Goal: Task Accomplishment & Management: Manage account settings

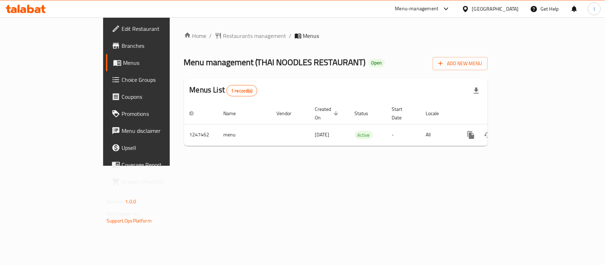
click at [223, 35] on span "Restaurants management" at bounding box center [254, 36] width 63 height 9
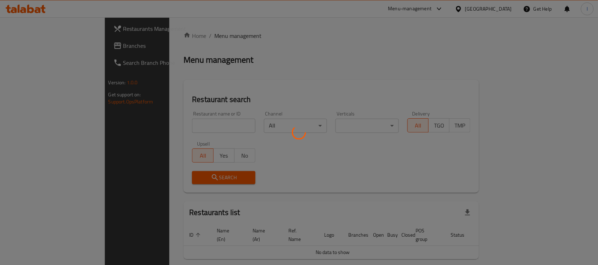
click at [183, 126] on div at bounding box center [299, 132] width 598 height 265
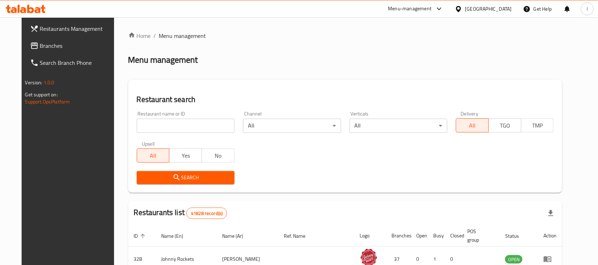
click at [183, 126] on input "search" at bounding box center [186, 126] width 98 height 14
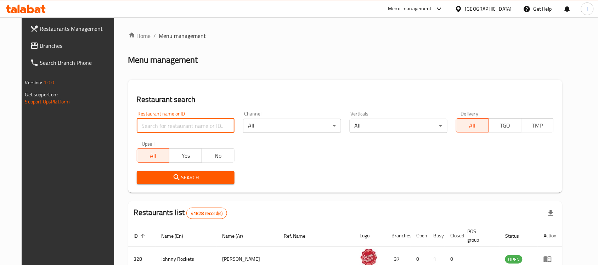
paste input "683056"
type input "683056"
click button "Search" at bounding box center [186, 177] width 98 height 13
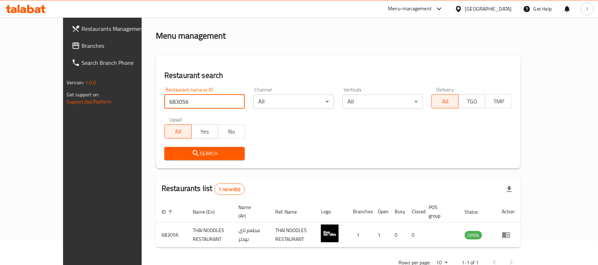
scroll to position [37, 0]
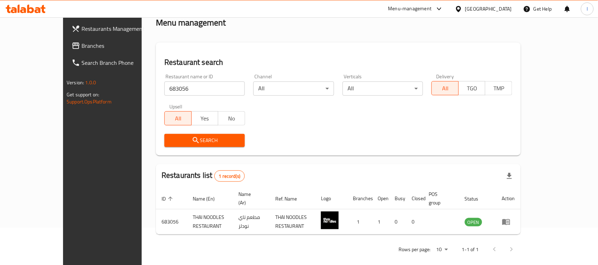
click at [82, 41] on span "Branches" at bounding box center [120, 45] width 76 height 9
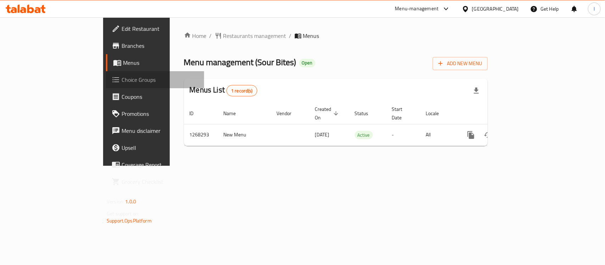
click at [122, 80] on span "Choice Groups" at bounding box center [160, 79] width 77 height 9
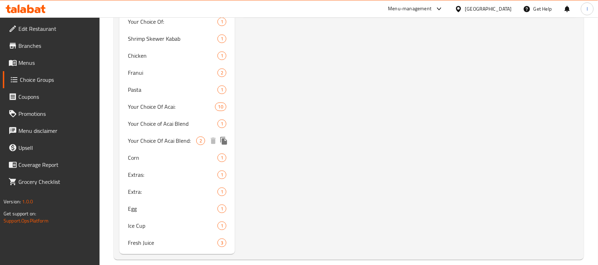
scroll to position [509, 0]
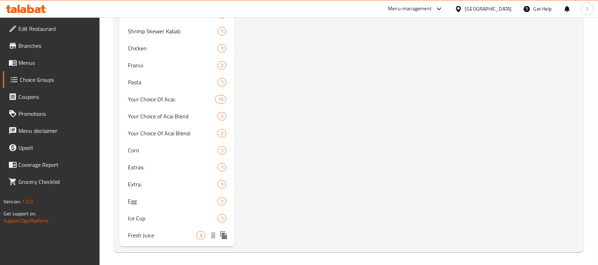
click at [149, 240] on div "Fresh Juice 3" at bounding box center [177, 235] width 116 height 17
type input "Fresh Juice"
type input "عصير طازج"
type input "0"
type input "3"
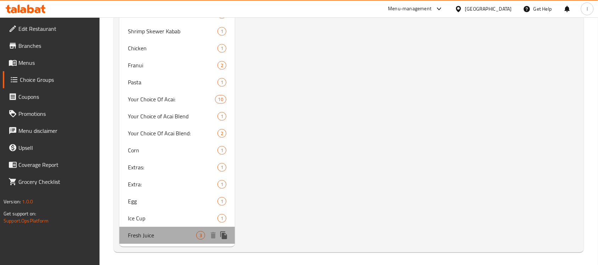
click at [162, 239] on div "Fresh Juice 3" at bounding box center [177, 235] width 116 height 17
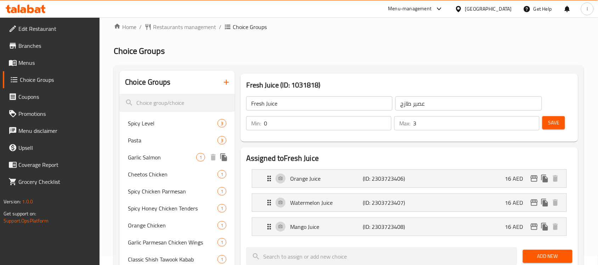
scroll to position [0, 0]
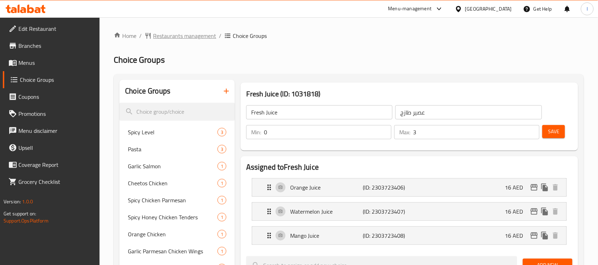
click at [183, 35] on span "Restaurants management" at bounding box center [184, 36] width 63 height 9
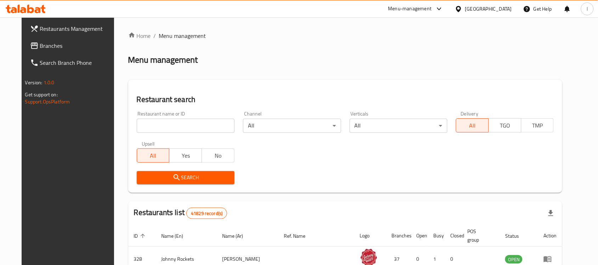
click at [40, 43] on span "Branches" at bounding box center [78, 45] width 76 height 9
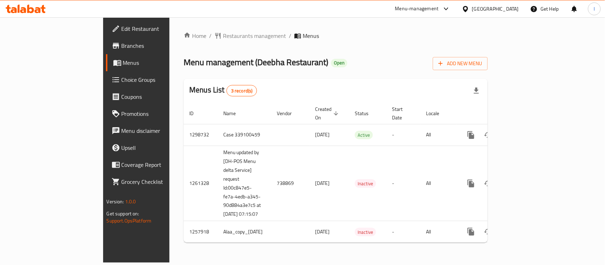
click at [223, 34] on span "Restaurants management" at bounding box center [254, 36] width 63 height 9
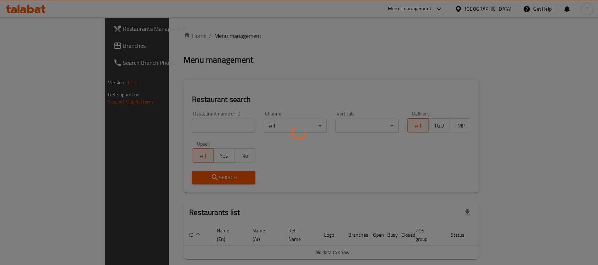
click at [152, 124] on div at bounding box center [299, 132] width 598 height 265
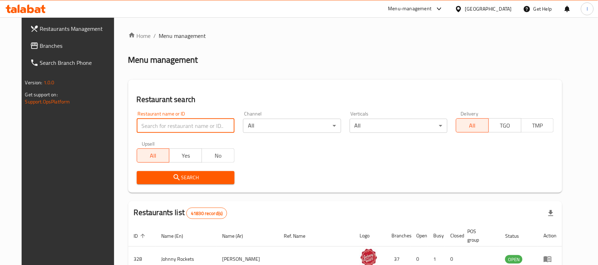
click at [151, 124] on input "search" at bounding box center [186, 126] width 98 height 14
paste input "682655"
type input "682655"
click button "Search" at bounding box center [186, 177] width 98 height 13
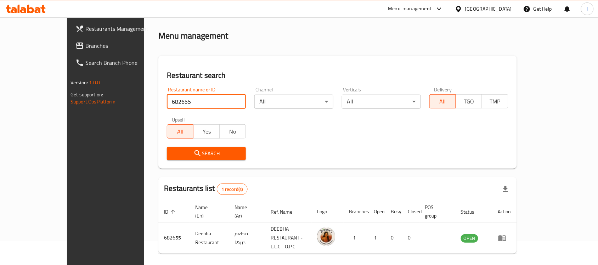
scroll to position [37, 0]
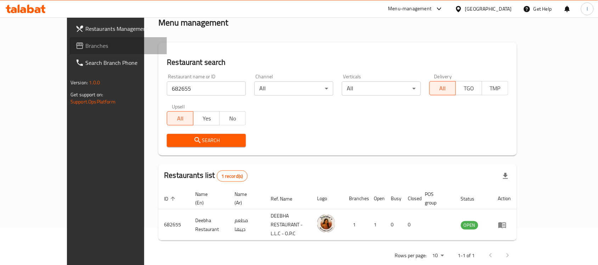
click at [85, 48] on span "Branches" at bounding box center [123, 45] width 76 height 9
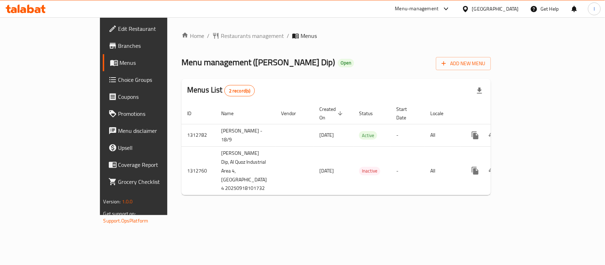
click at [118, 75] on span "Choice Groups" at bounding box center [156, 79] width 77 height 9
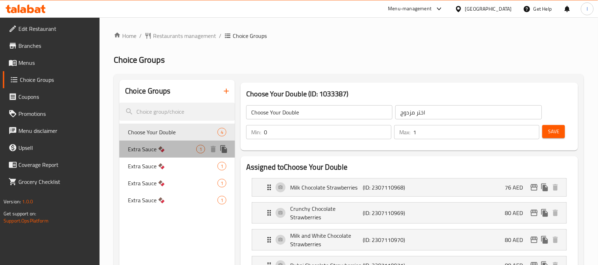
click at [162, 146] on span "Extra Sauce 🍫" at bounding box center [162, 149] width 68 height 9
type input "Extra Sauce 🍫"
type input "صلصة إضافية 🍫"
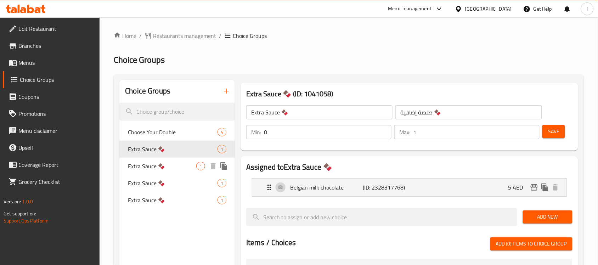
click at [155, 169] on span "Extra Sauce 🍫" at bounding box center [162, 166] width 68 height 9
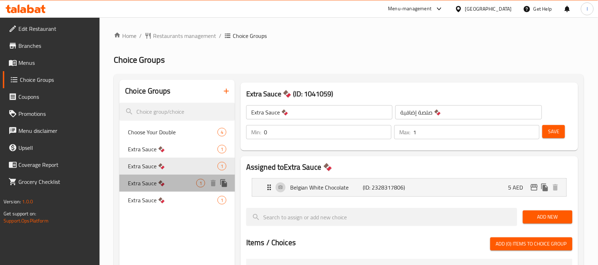
click at [153, 176] on div "Extra Sauce 🍫 1" at bounding box center [177, 183] width 116 height 17
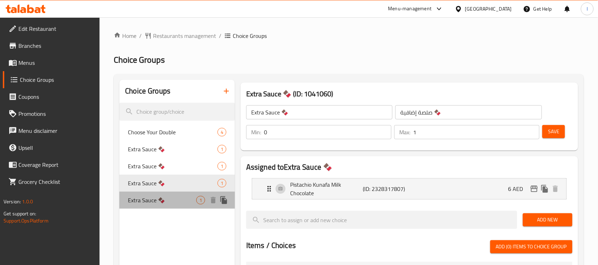
click at [147, 200] on span "Extra Sauce 🍫" at bounding box center [162, 200] width 68 height 9
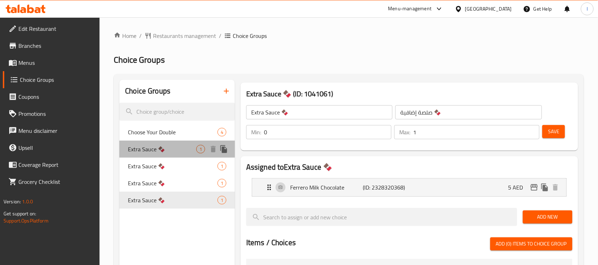
click at [147, 146] on span "Extra Sauce 🍫" at bounding box center [162, 149] width 68 height 9
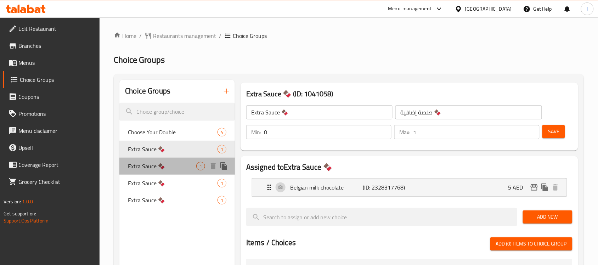
click at [149, 164] on span "Extra Sauce 🍫" at bounding box center [162, 166] width 68 height 9
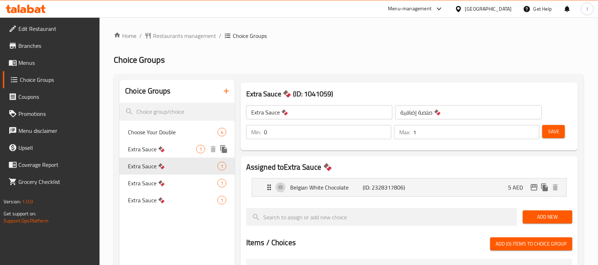
click at [148, 149] on span "Extra Sauce 🍫" at bounding box center [162, 149] width 68 height 9
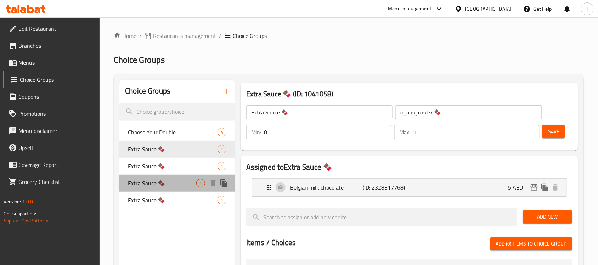
click at [153, 182] on span "Extra Sauce 🍫" at bounding box center [162, 183] width 68 height 9
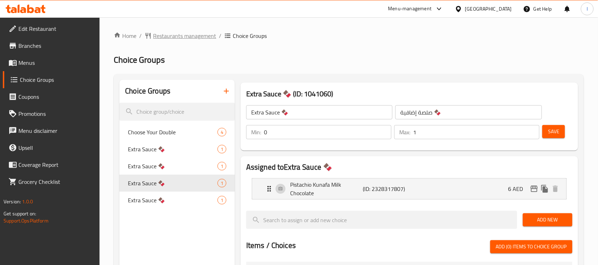
click at [194, 33] on span "Restaurants management" at bounding box center [184, 36] width 63 height 9
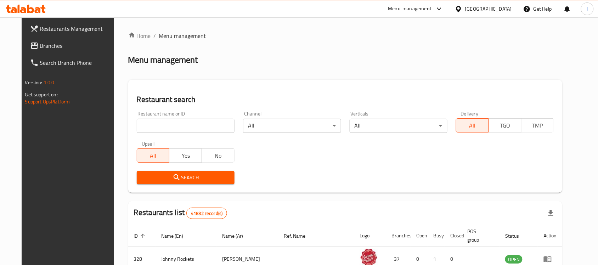
click at [43, 45] on span "Branches" at bounding box center [78, 45] width 76 height 9
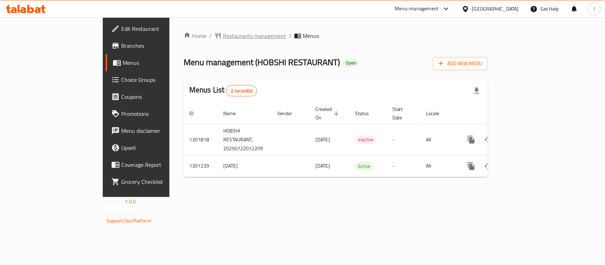
click at [223, 35] on span "Restaurants management" at bounding box center [254, 36] width 63 height 9
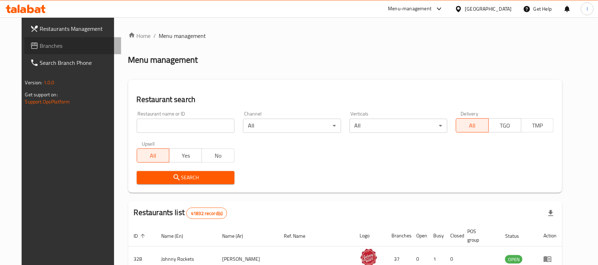
click at [40, 41] on span "Branches" at bounding box center [78, 45] width 76 height 9
